Goal: Transaction & Acquisition: Purchase product/service

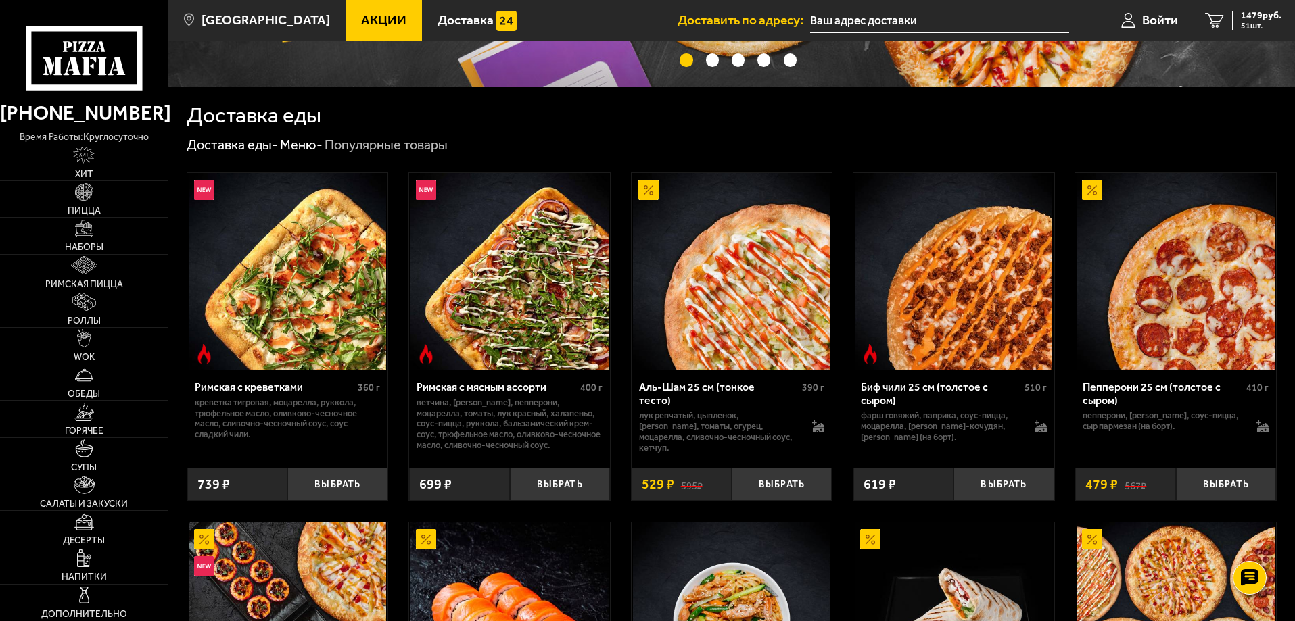
scroll to position [473, 0]
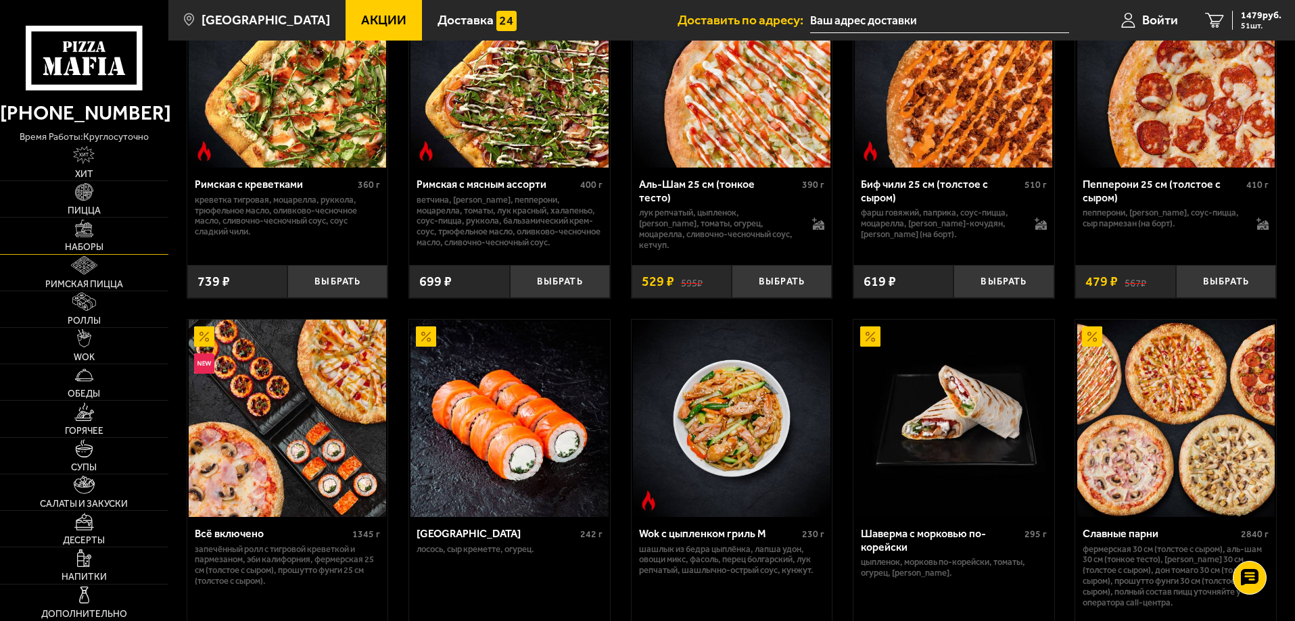
click at [117, 250] on link "Наборы" at bounding box center [84, 236] width 168 height 36
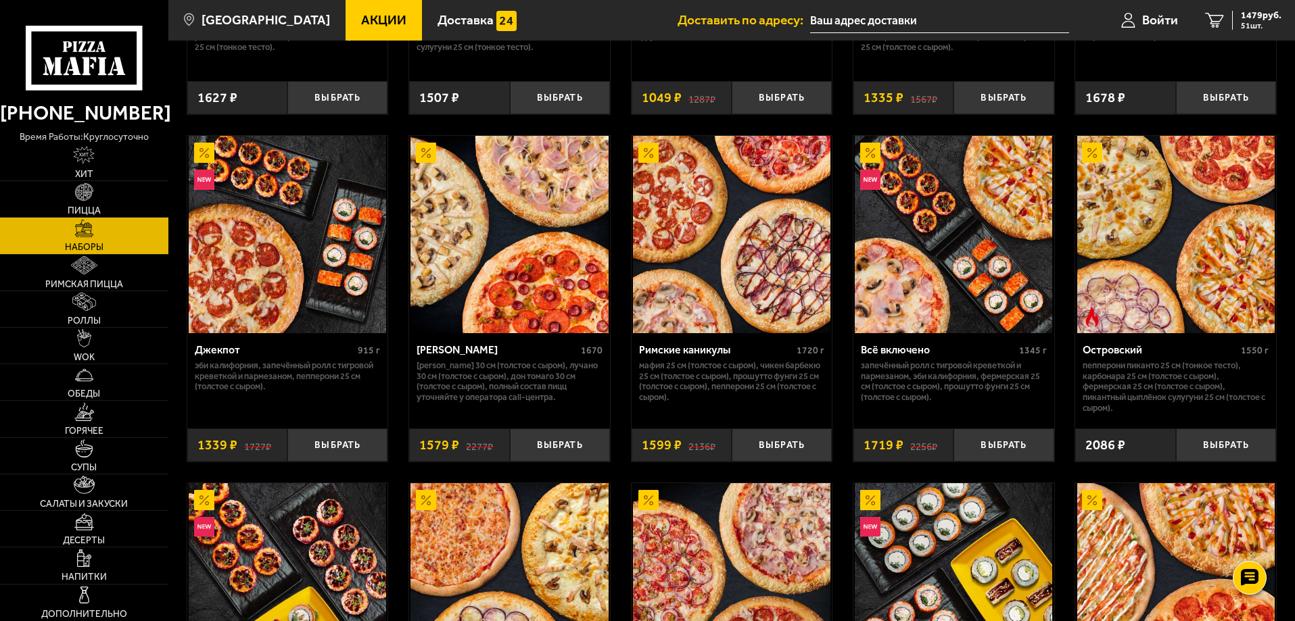
scroll to position [1082, 0]
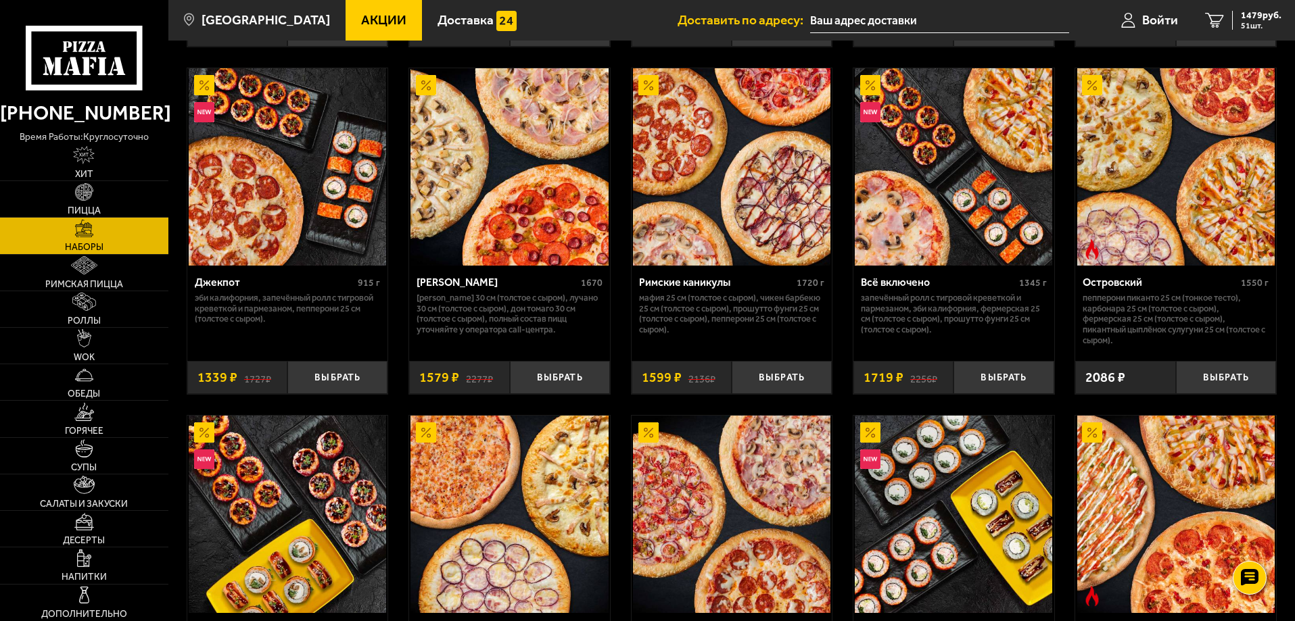
click at [1180, 314] on p "Пепперони Пиканто 25 см (тонкое тесто), Карбонара 25 см (толстое с сыром), Ферм…" at bounding box center [1175, 320] width 186 height 54
click at [1165, 219] on img at bounding box center [1175, 166] width 197 height 197
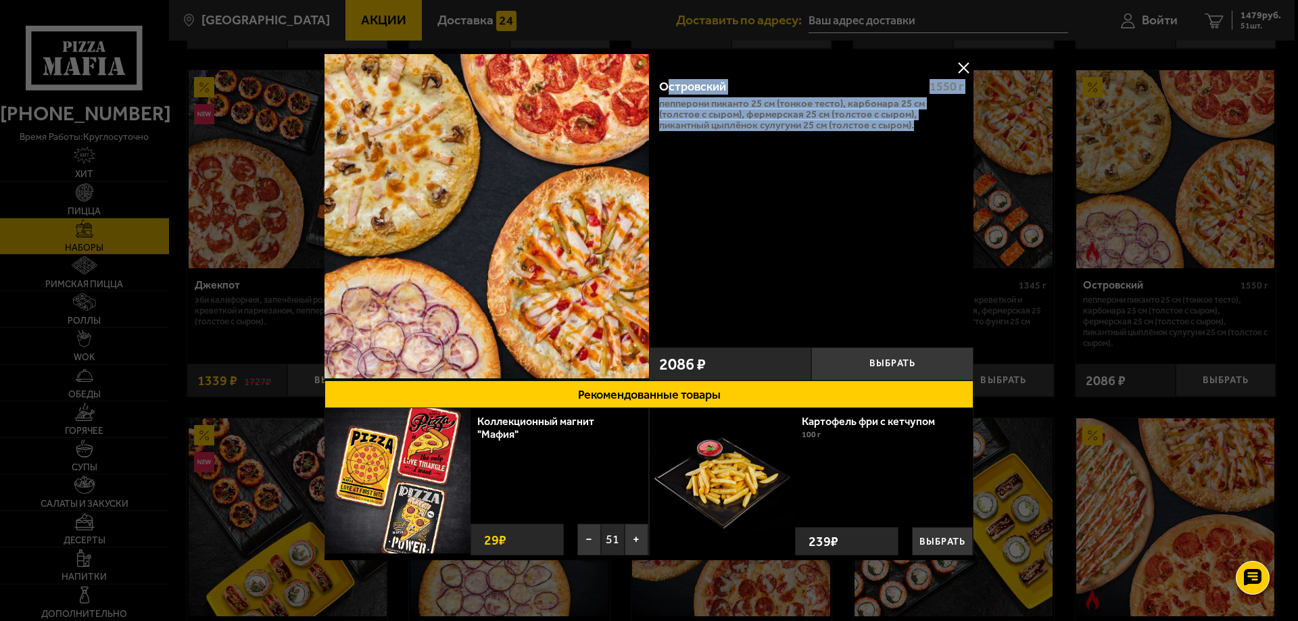
drag, startPoint x: 663, startPoint y: 72, endPoint x: 937, endPoint y: 137, distance: 281.2
click at [937, 137] on div "Островский 1550 г Пепперони Пиканто 25 см (тонкое тесто), Карбонара 25 см (толс…" at bounding box center [811, 204] width 324 height 273
copy div "стровский 1550 г Пепперони Пиканто 25 см (тонкое тесто), Карбонара 25 см (толст…"
click at [959, 67] on button at bounding box center [963, 67] width 20 height 20
